Goal: Task Accomplishment & Management: Use online tool/utility

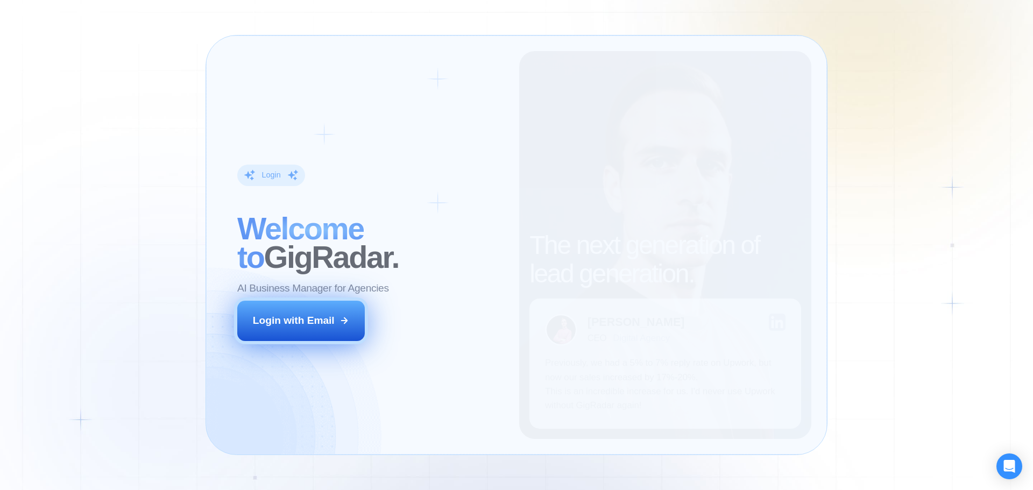
click at [333, 317] on div "Login with Email" at bounding box center [294, 321] width 82 height 14
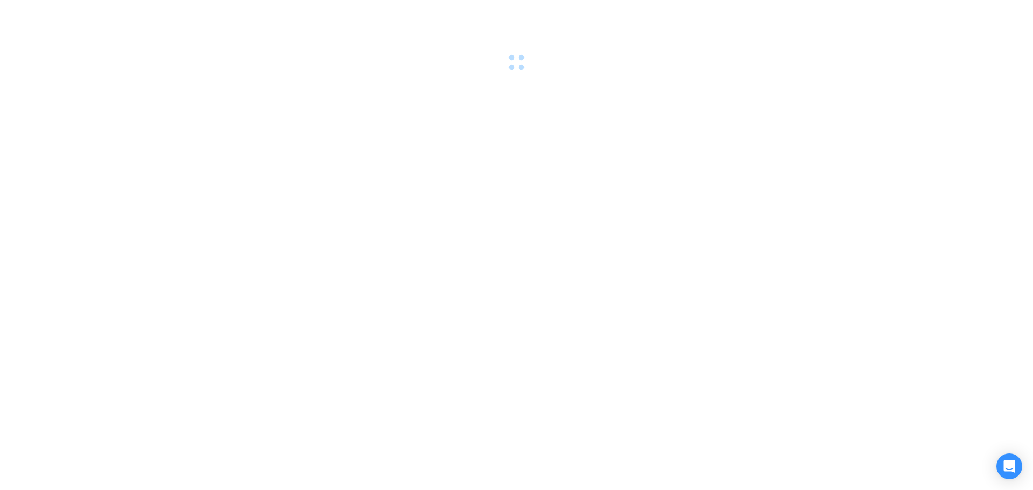
click at [105, 227] on div at bounding box center [516, 245] width 1033 height 490
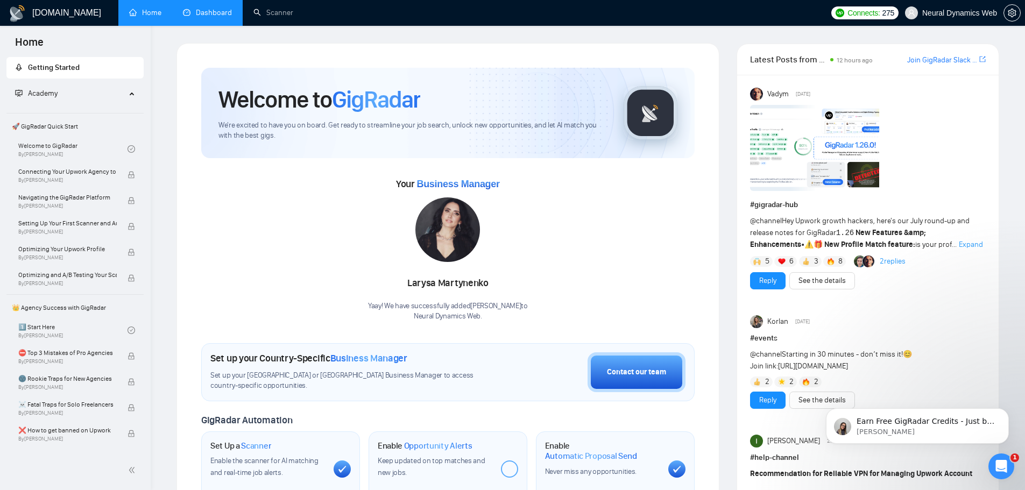
click at [217, 16] on link "Dashboard" at bounding box center [207, 12] width 49 height 9
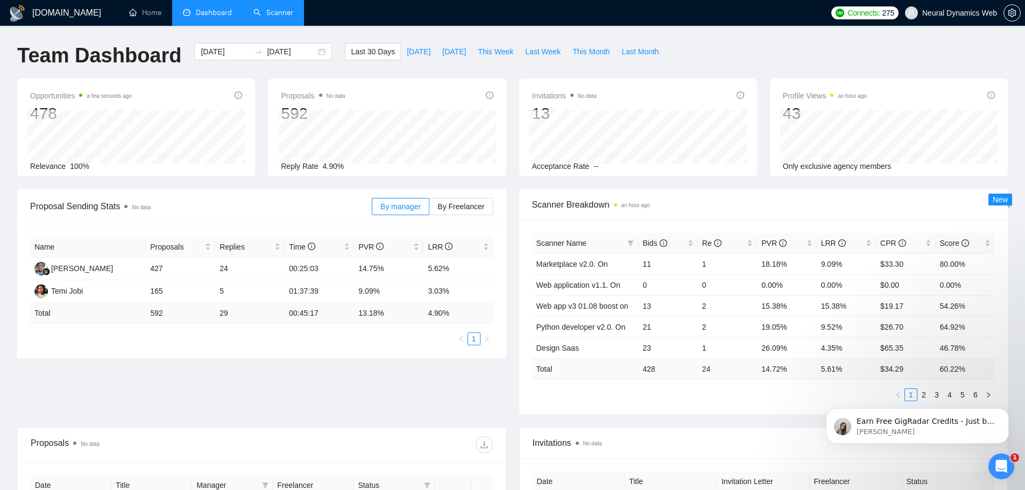
click at [274, 15] on link "Scanner" at bounding box center [273, 12] width 40 height 9
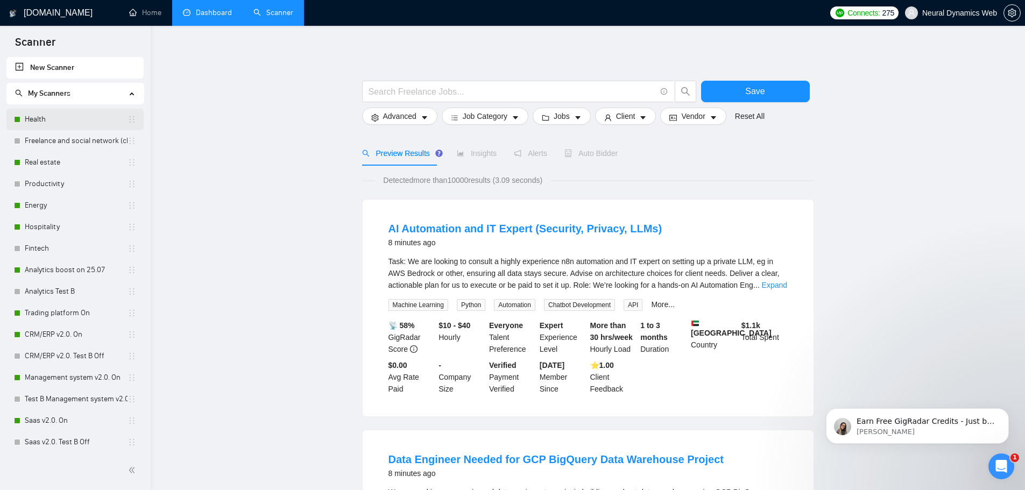
click at [74, 123] on link "Health" at bounding box center [76, 120] width 103 height 22
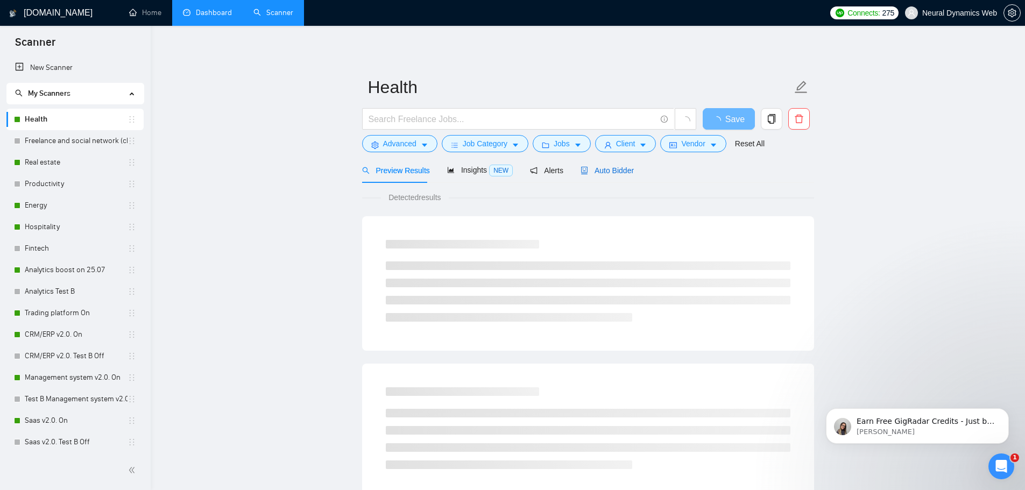
click at [592, 170] on span "Auto Bidder" at bounding box center [607, 170] width 53 height 9
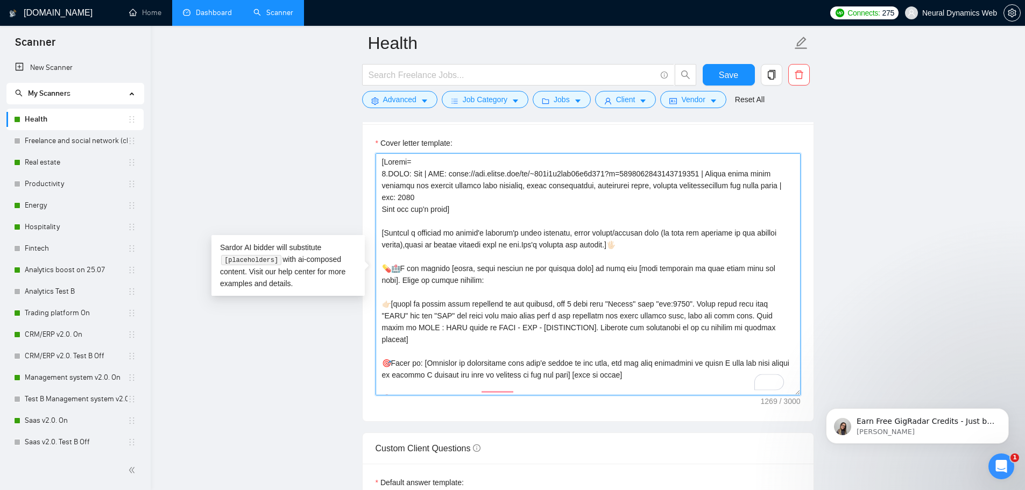
drag, startPoint x: 381, startPoint y: 234, endPoint x: 680, endPoint y: 354, distance: 321.9
click at [680, 354] on textarea "Cover letter template:" at bounding box center [588, 274] width 425 height 242
click at [515, 229] on textarea "Cover letter template:" at bounding box center [588, 274] width 425 height 242
click at [521, 243] on textarea "Cover letter template:" at bounding box center [588, 274] width 425 height 242
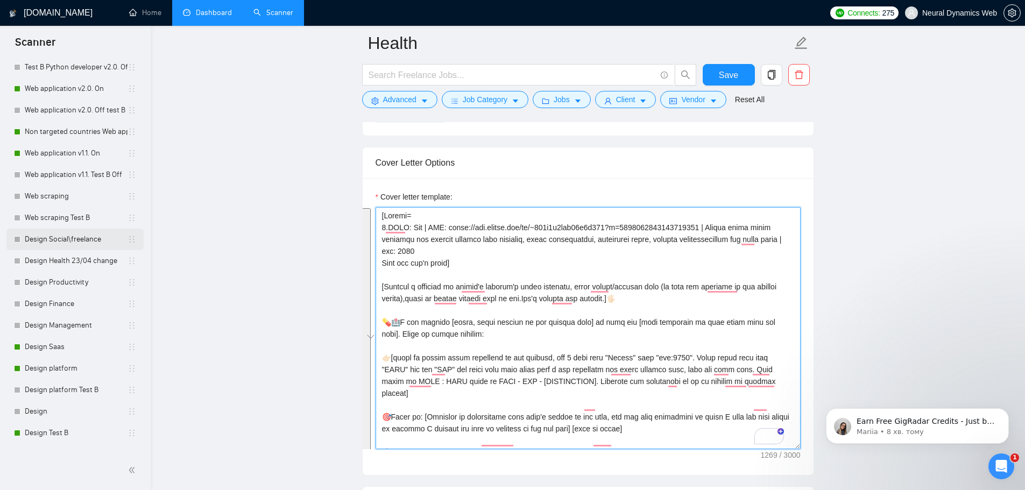
scroll to position [807, 0]
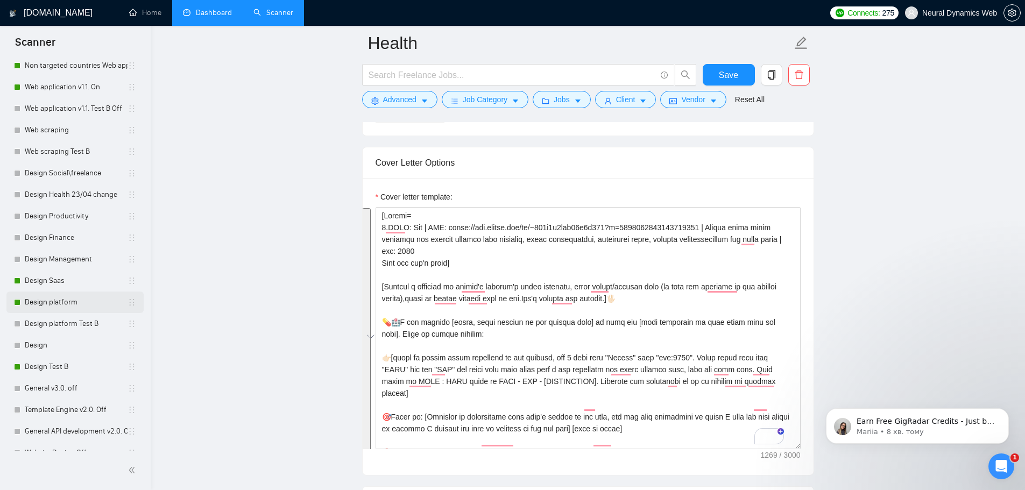
click at [70, 300] on link "Design platform" at bounding box center [76, 303] width 103 height 22
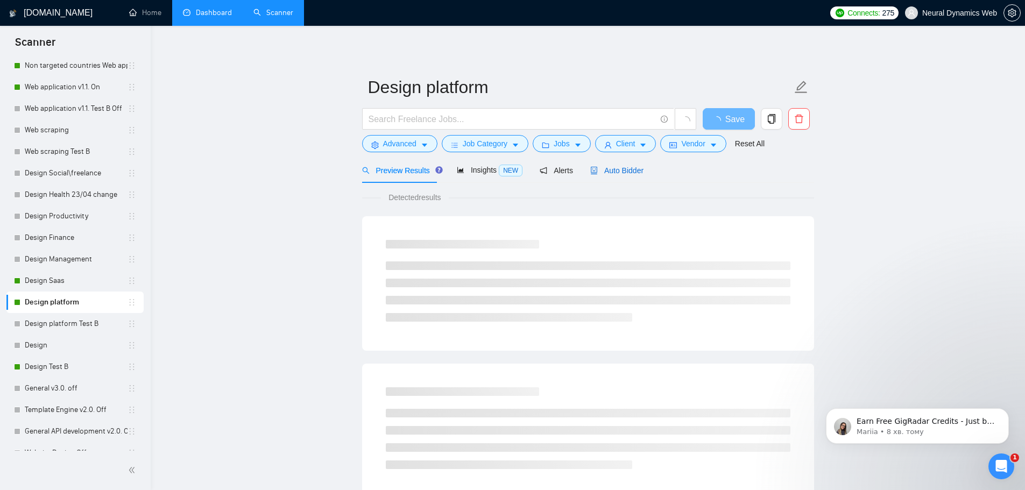
click at [623, 173] on span "Auto Bidder" at bounding box center [616, 170] width 53 height 9
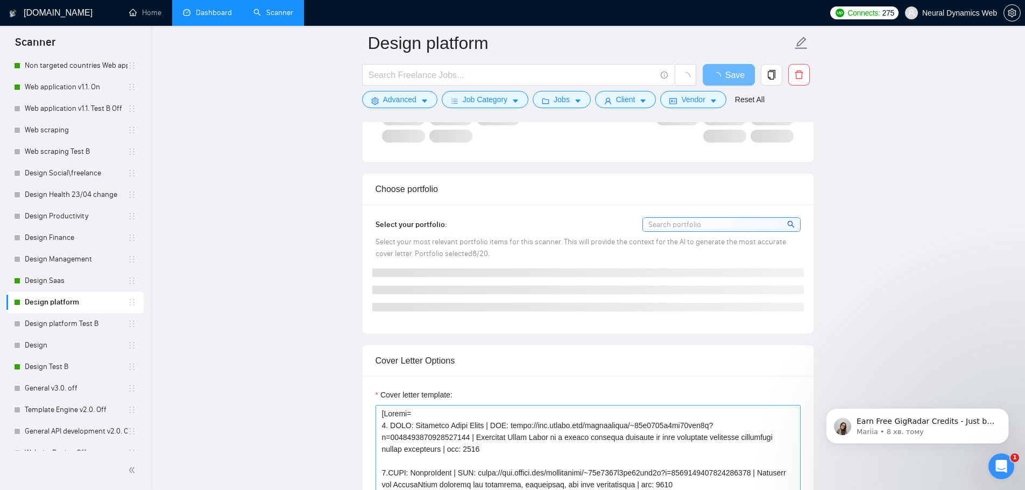
scroll to position [1076, 0]
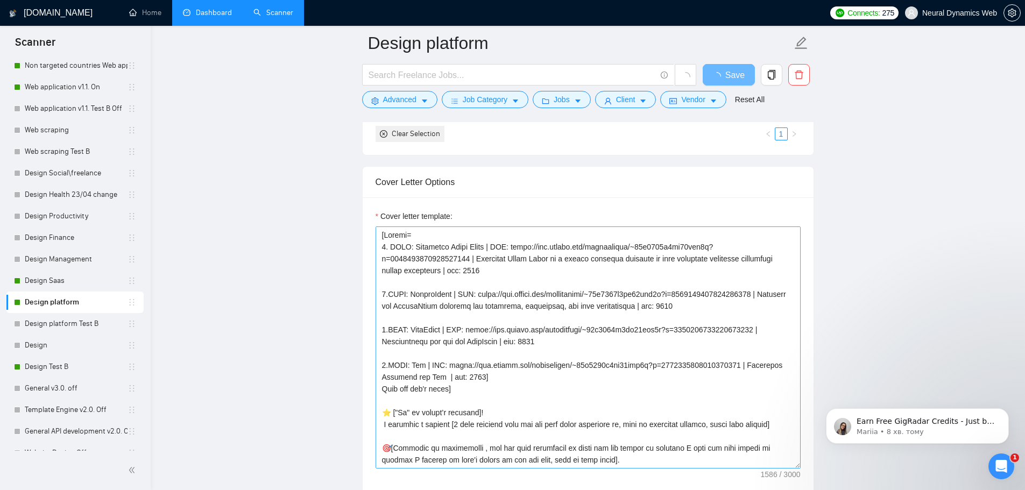
click at [425, 222] on label "Cover letter template:" at bounding box center [414, 216] width 77 height 12
click at [425, 270] on textarea "Cover letter template:" at bounding box center [588, 348] width 425 height 242
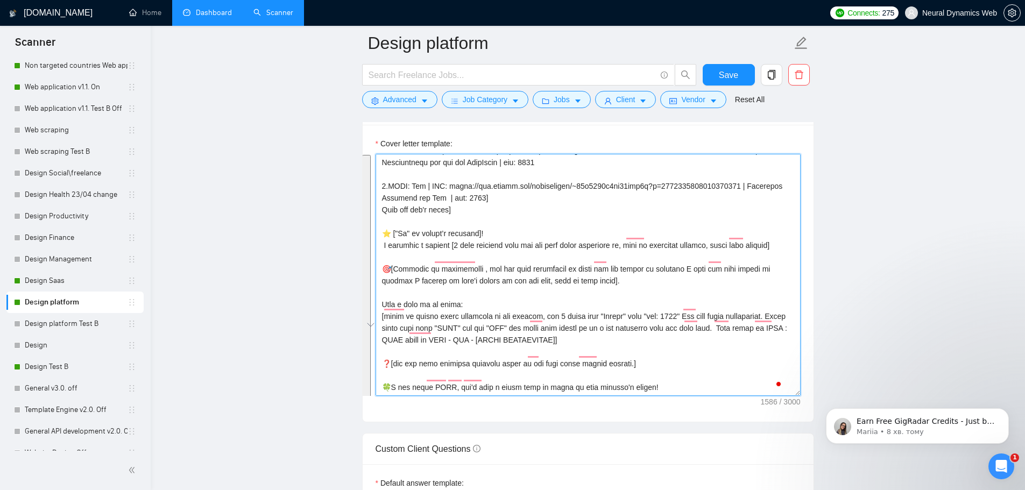
scroll to position [118, 0]
